Goal: Task Accomplishment & Management: Use online tool/utility

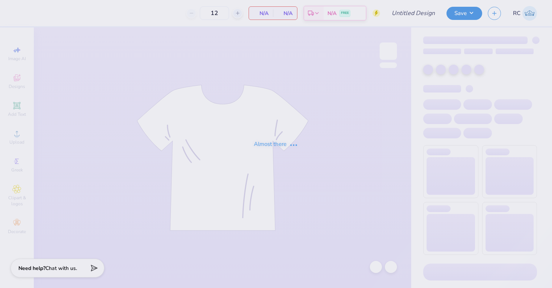
type input "UD [MEDICAL_DATA] Parents Weekend Merch 2025"
type input "175"
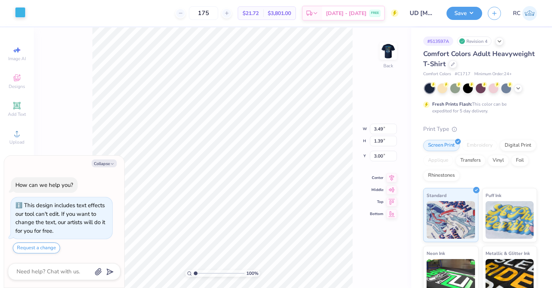
click at [26, 10] on div at bounding box center [20, 12] width 11 height 11
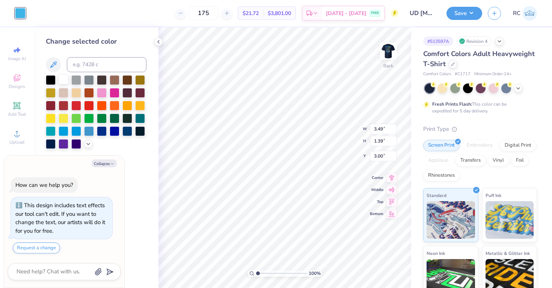
click at [66, 75] on div at bounding box center [64, 79] width 10 height 10
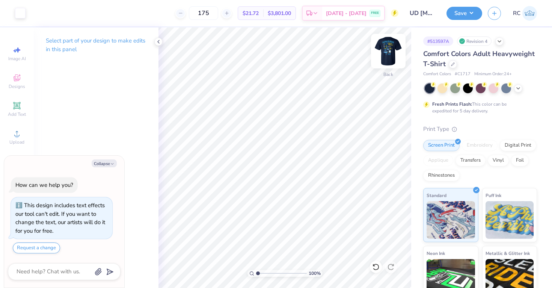
click at [385, 56] on img at bounding box center [388, 51] width 30 height 30
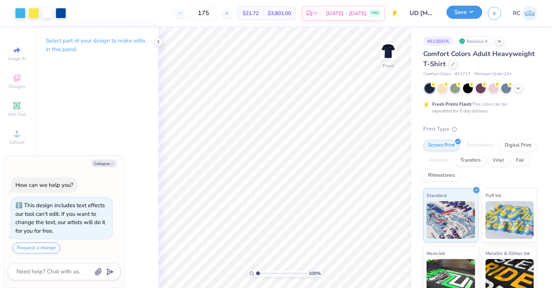
click at [474, 13] on button "Save" at bounding box center [464, 12] width 36 height 13
type textarea "x"
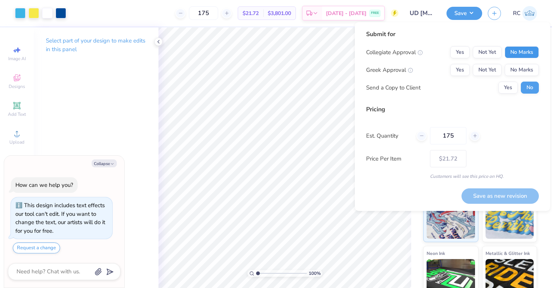
click at [526, 51] on button "No Marks" at bounding box center [521, 52] width 34 height 12
click at [525, 62] on div "Collegiate Approval Yes Not Yet No Marks Greek Approval Yes Not Yet No Marks Se…" at bounding box center [452, 69] width 173 height 47
click at [495, 63] on div "Collegiate Approval Yes Not Yet No Marks Greek Approval Yes Not Yet No Marks Se…" at bounding box center [452, 69] width 173 height 47
click at [495, 67] on button "Not Yet" at bounding box center [487, 70] width 29 height 12
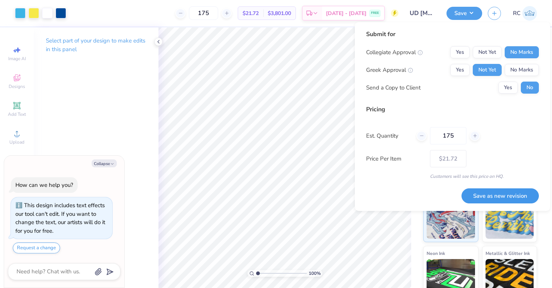
click at [476, 196] on button "Save as new revision" at bounding box center [499, 195] width 77 height 15
type input "$21.72"
type textarea "x"
